Goal: Find specific page/section: Find specific page/section

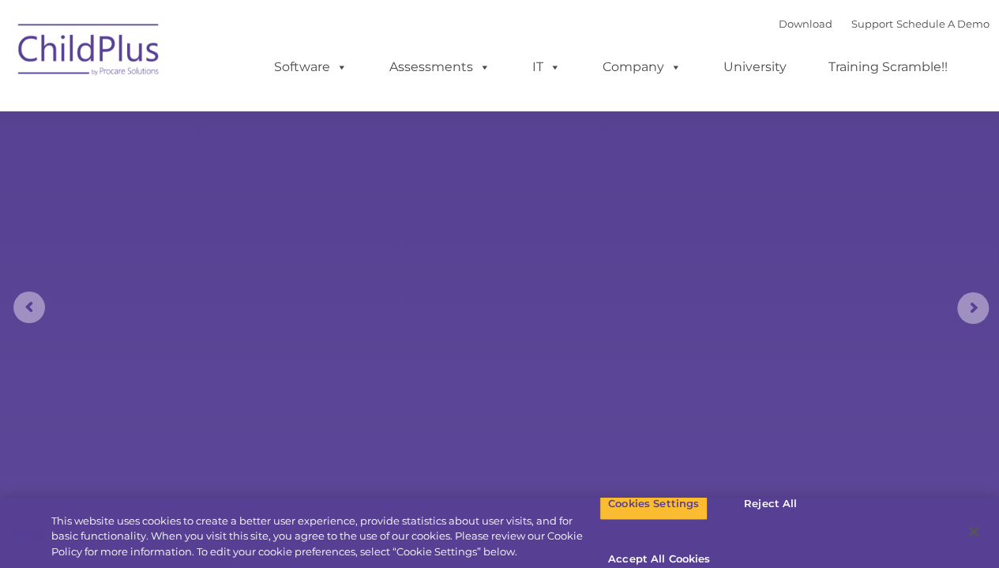
select select "MEDIUM"
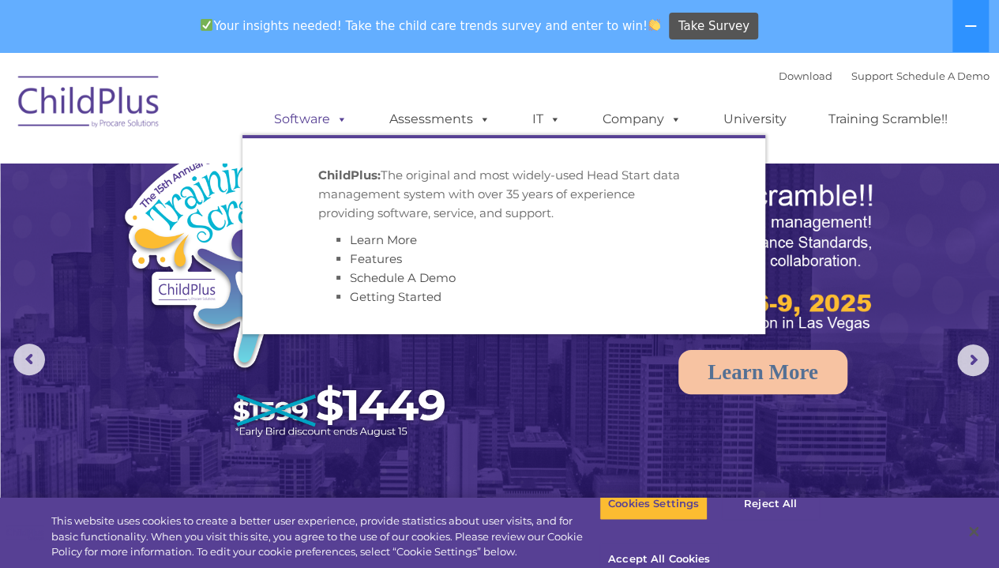
click at [297, 118] on link "Software" at bounding box center [310, 119] width 105 height 32
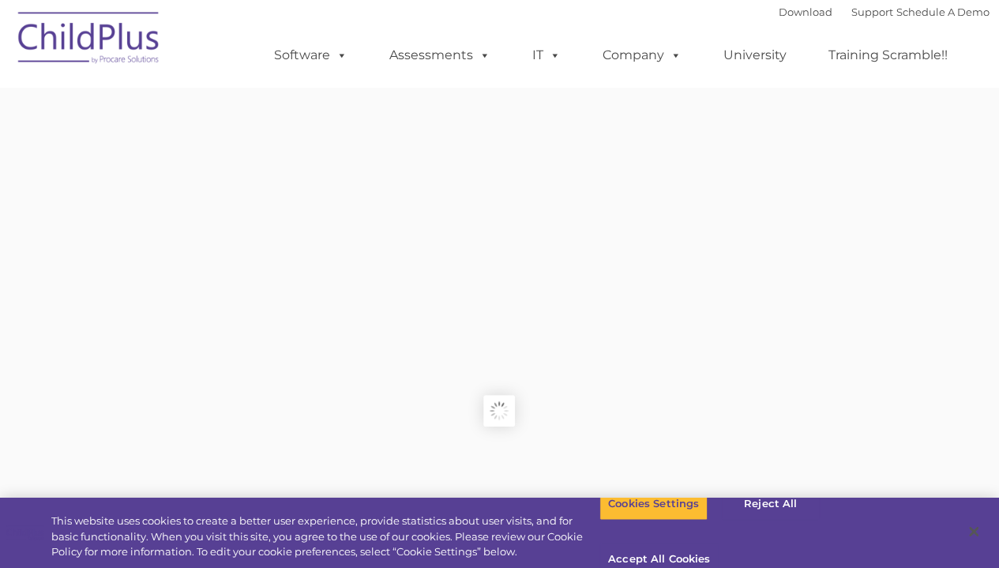
type input ""
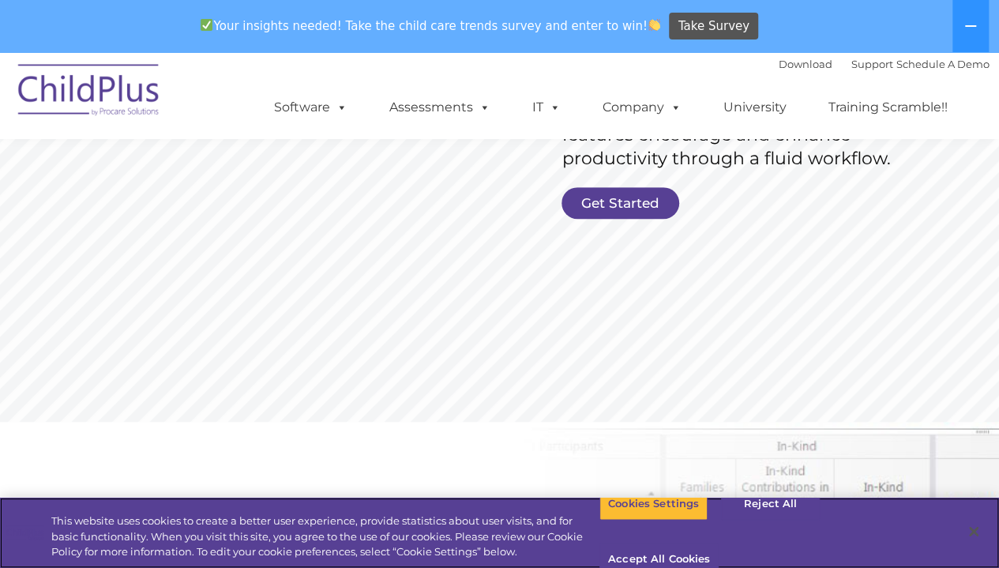
scroll to position [352, 0]
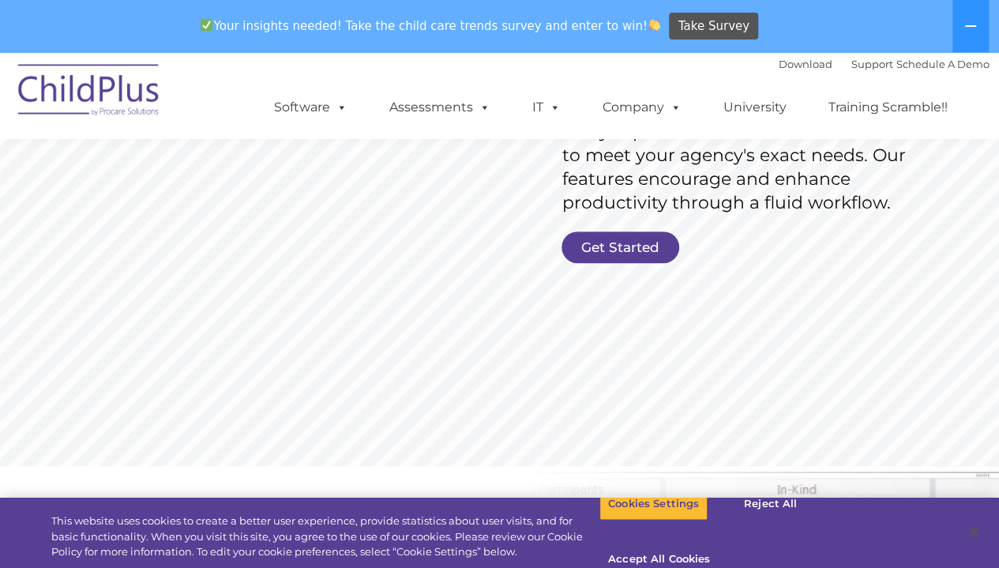
click at [630, 243] on link "Get Started" at bounding box center [621, 247] width 118 height 32
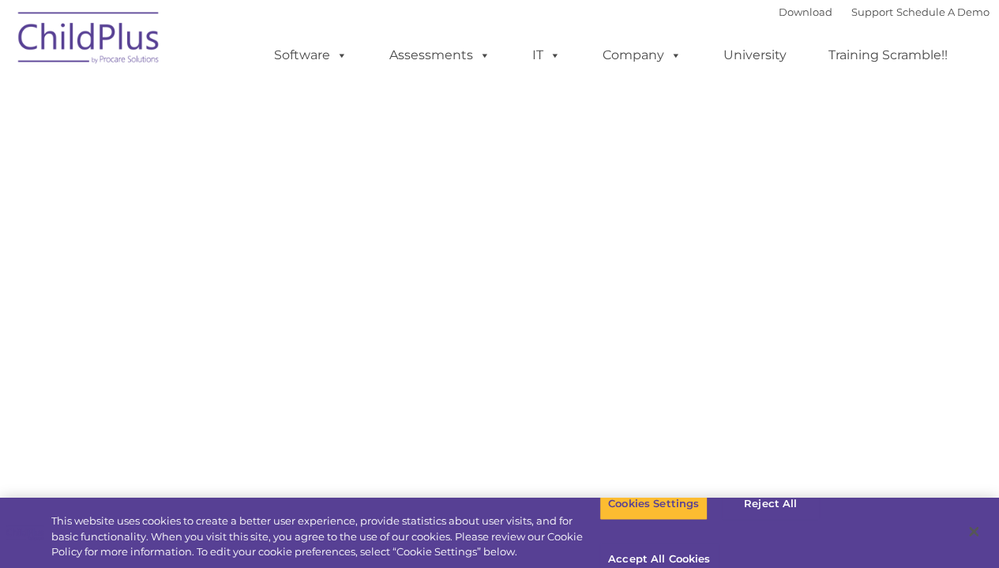
select select "MEDIUM"
